Goal: Information Seeking & Learning: Learn about a topic

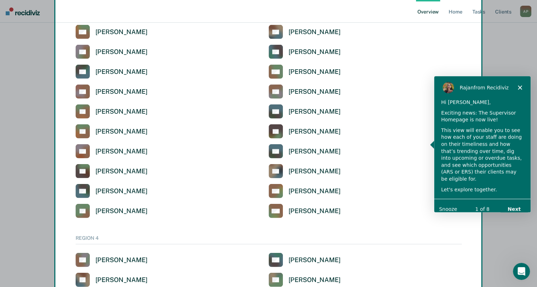
scroll to position [1616, 0]
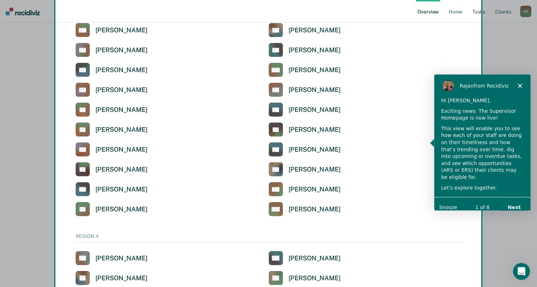
click at [516, 84] on div "[PERSON_NAME] from Recidiviz" at bounding box center [481, 85] width 96 height 23
click at [522, 86] on div "[PERSON_NAME] from Recidiviz" at bounding box center [481, 85] width 96 height 23
click at [519, 86] on icon "Close" at bounding box center [519, 85] width 4 height 4
